Goal: Task Accomplishment & Management: Use online tool/utility

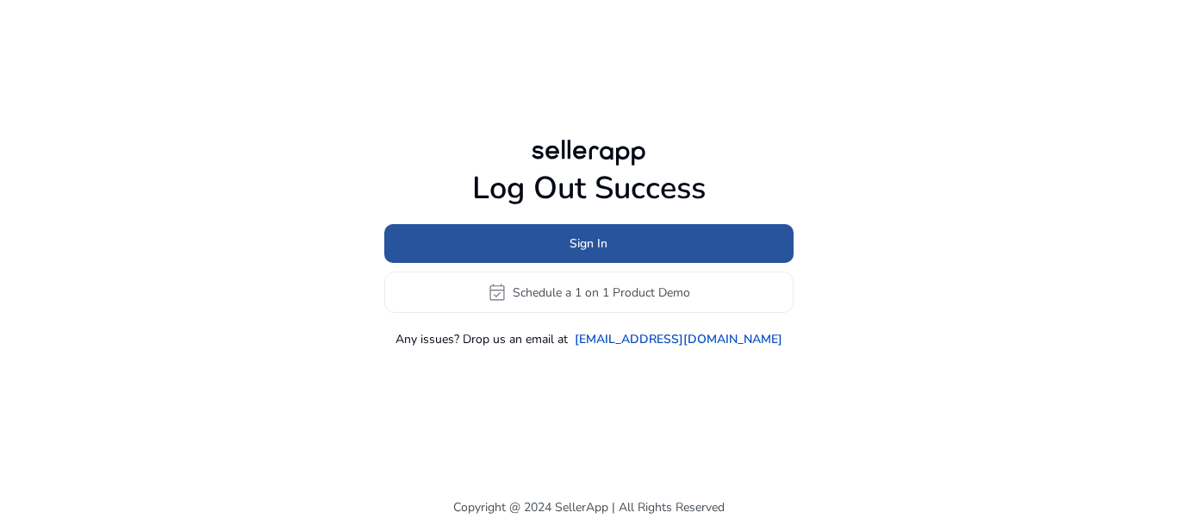
click at [582, 243] on span "Sign In" at bounding box center [588, 243] width 38 height 18
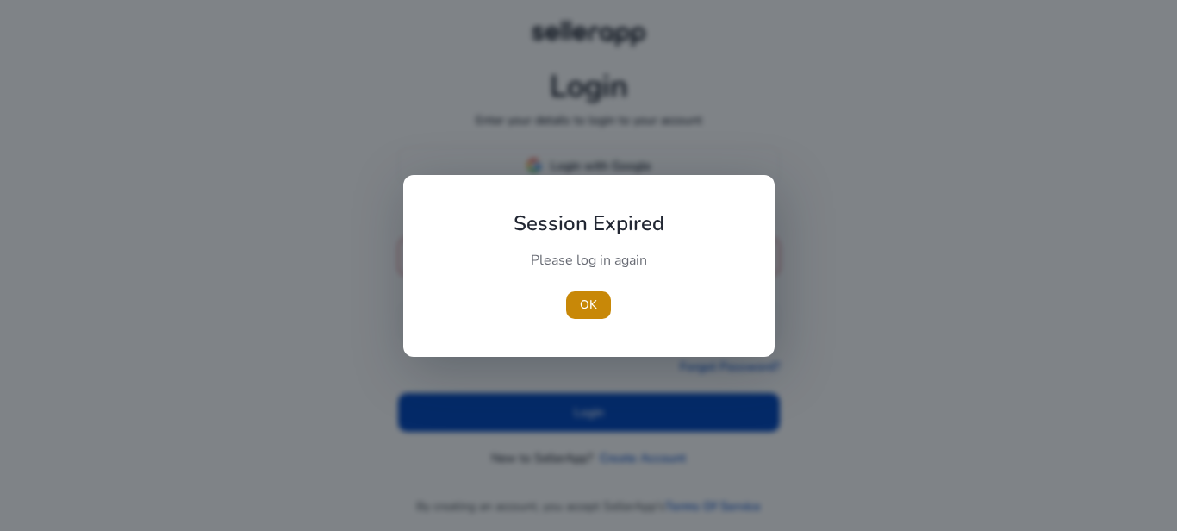
click at [546, 268] on div "Please log in again" at bounding box center [589, 269] width 192 height 36
click at [612, 308] on div "OK" at bounding box center [589, 305] width 192 height 28
click at [600, 308] on span "button" at bounding box center [588, 304] width 45 height 41
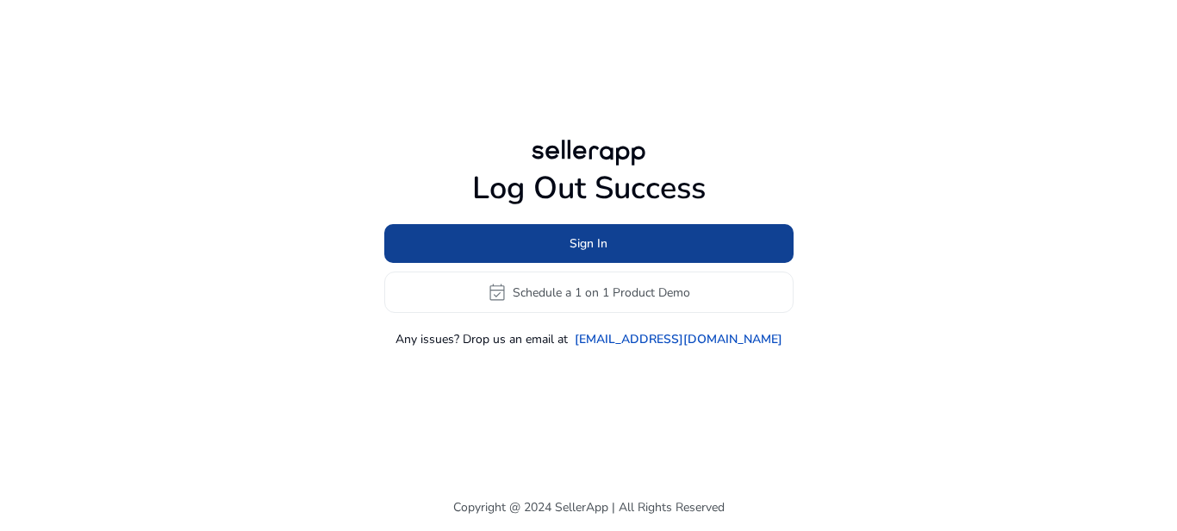
click at [476, 264] on span at bounding box center [588, 243] width 409 height 41
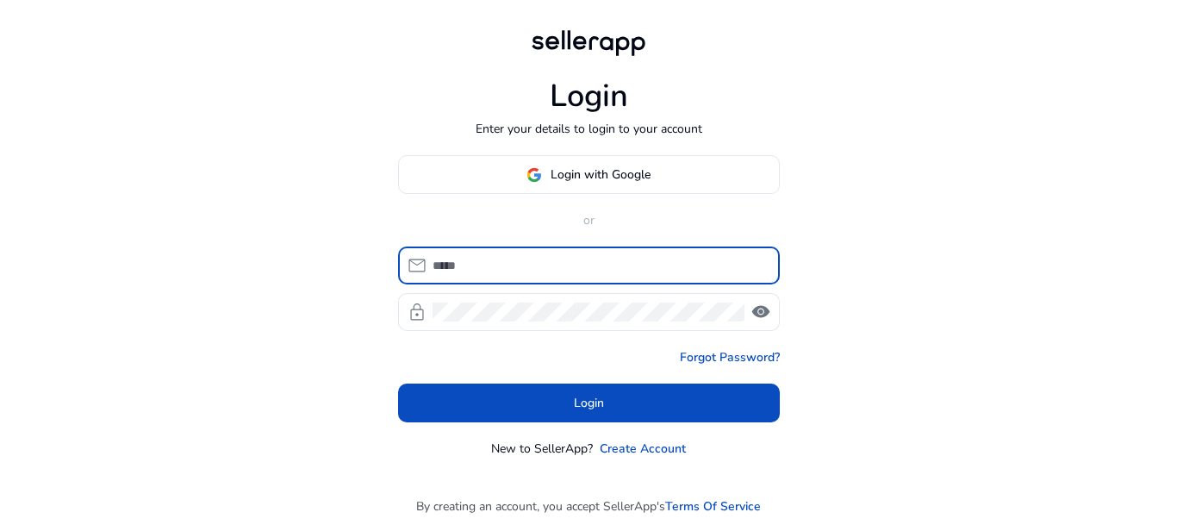
click at [482, 258] on input at bounding box center [598, 265] width 333 height 19
type input "**********"
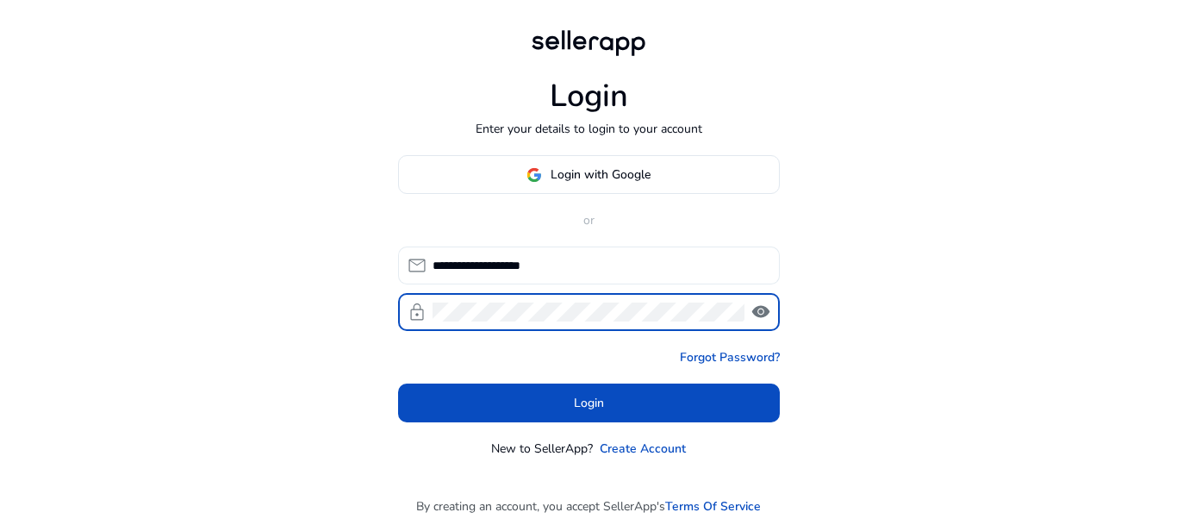
click button "Login" at bounding box center [589, 402] width 382 height 39
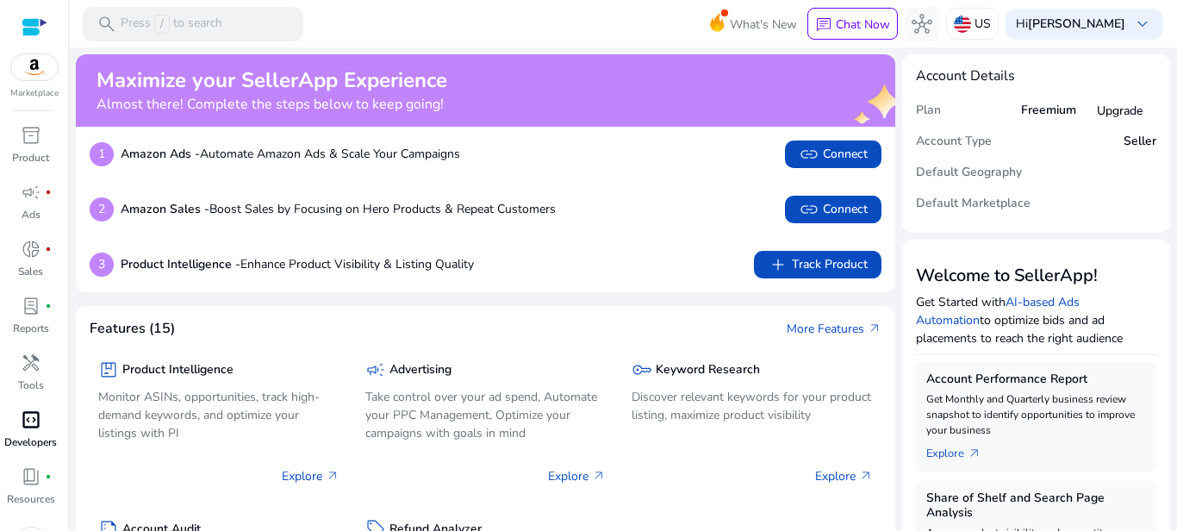
click at [2, 413] on link "code_blocks Developers" at bounding box center [30, 434] width 61 height 57
